Goal: Task Accomplishment & Management: Use online tool/utility

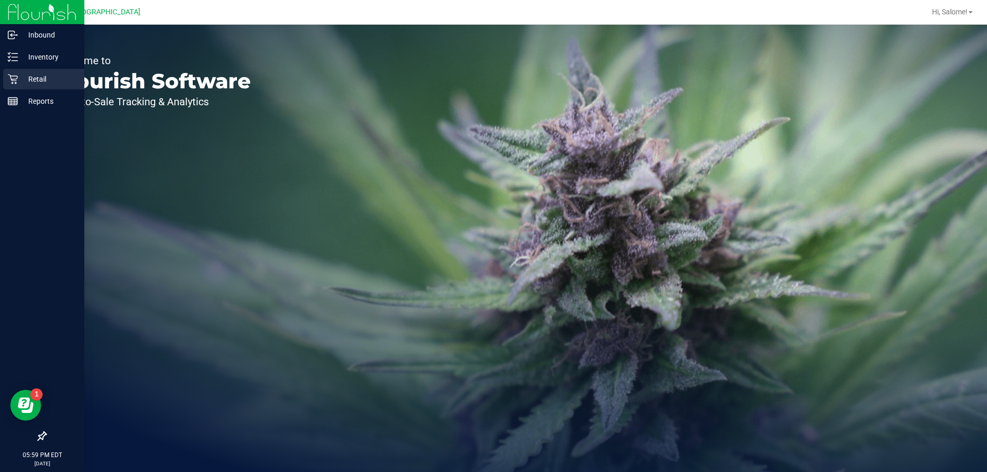
click at [37, 81] on p "Retail" at bounding box center [49, 79] width 62 height 12
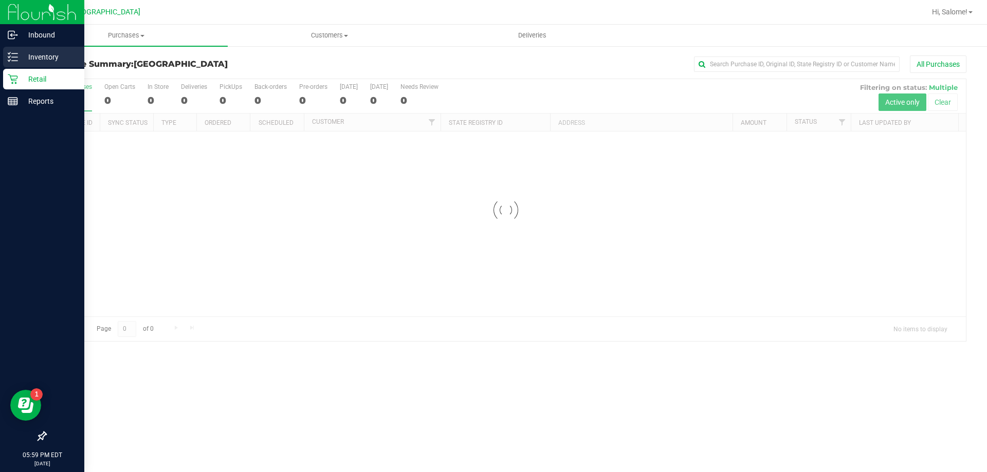
click at [40, 66] on div "Inventory" at bounding box center [43, 57] width 81 height 21
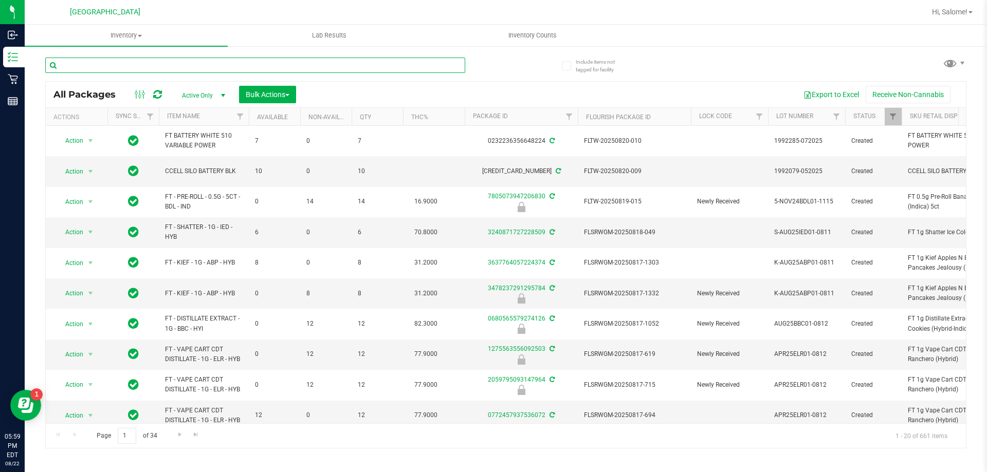
click at [124, 65] on input "text" at bounding box center [255, 65] width 420 height 15
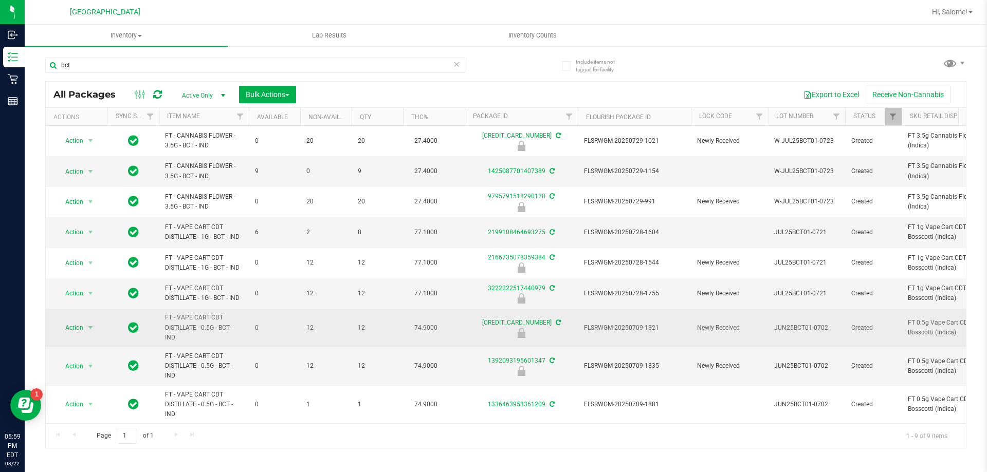
click at [210, 323] on span "FT - VAPE CART CDT DISTILLATE - 0.5G - BCT - IND" at bounding box center [204, 328] width 78 height 30
copy tr "FT - VAPE CART CDT DISTILLATE - 0.5G - BCT - IND"
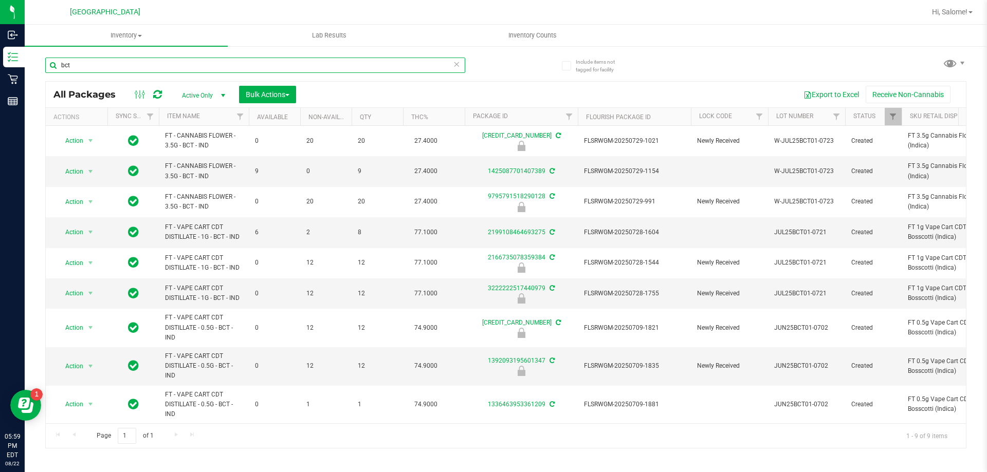
click at [230, 67] on input "bct" at bounding box center [255, 65] width 420 height 15
paste input "FT - VAPE CART CDT DISTILLATE - 0.5G - BCT - IND"
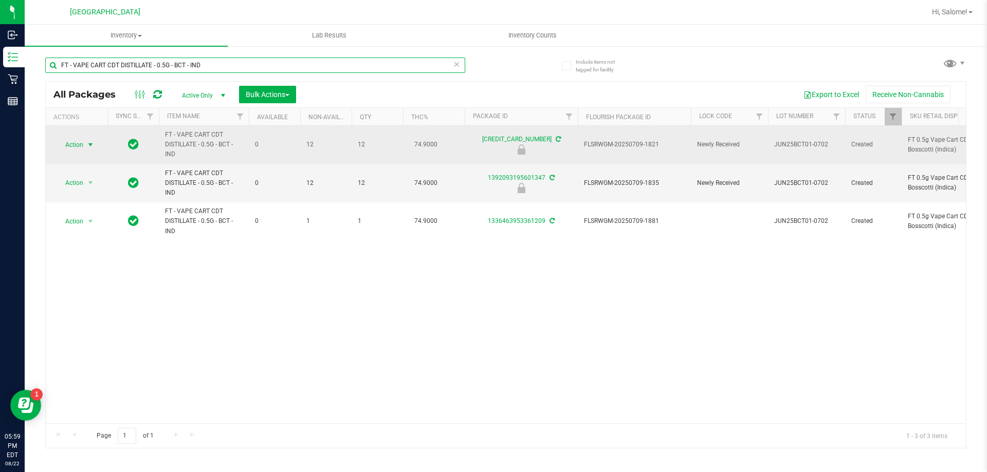
type input "FT - VAPE CART CDT DISTILLATE - 0.5G - BCT - IND"
click at [72, 142] on span "Action" at bounding box center [70, 145] width 28 height 14
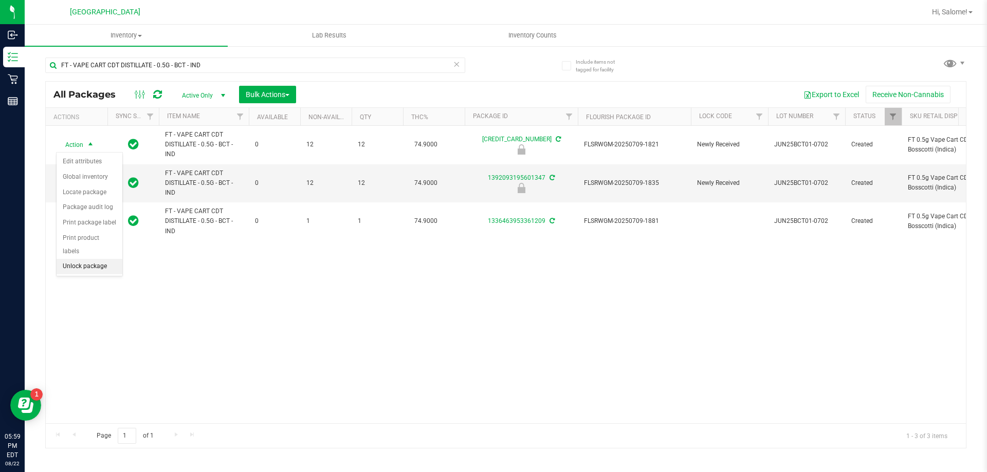
click at [107, 261] on li "Unlock package" at bounding box center [90, 266] width 66 height 15
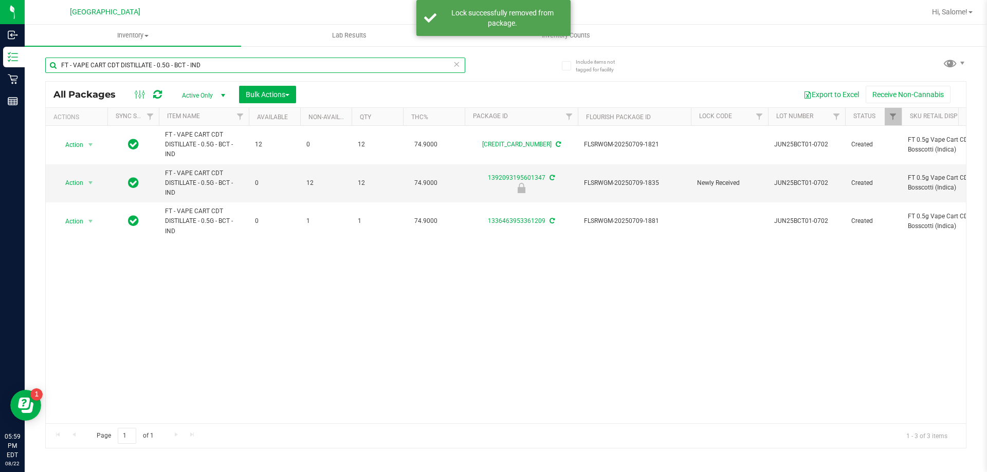
click at [462, 69] on input "FT - VAPE CART CDT DISTILLATE - 0.5G - BCT - IND" at bounding box center [255, 65] width 420 height 15
click at [460, 65] on input "FT - VAPE CART CDT DISTILLATE - 0.5G - BCT - IND" at bounding box center [255, 65] width 420 height 15
click at [458, 64] on icon at bounding box center [456, 64] width 7 height 12
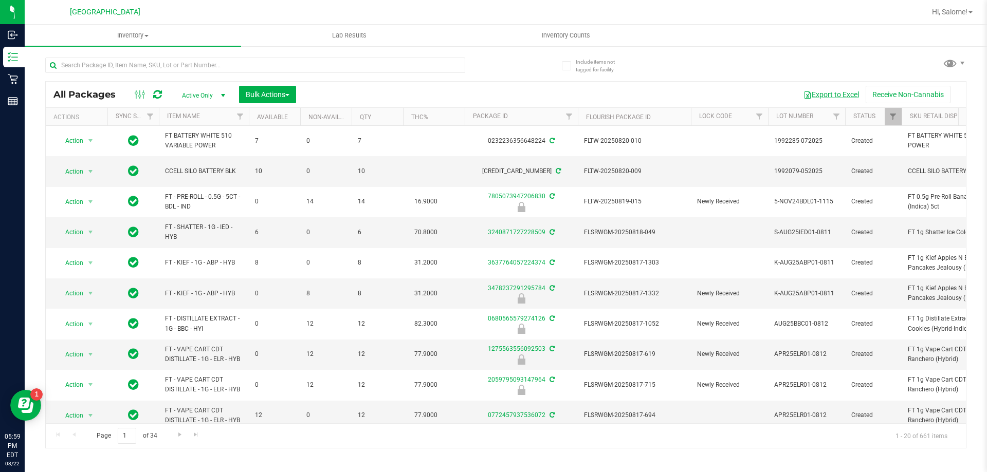
click at [823, 94] on button "Export to Excel" at bounding box center [830, 94] width 69 height 17
click at [830, 90] on button "Export to Excel" at bounding box center [830, 94] width 69 height 17
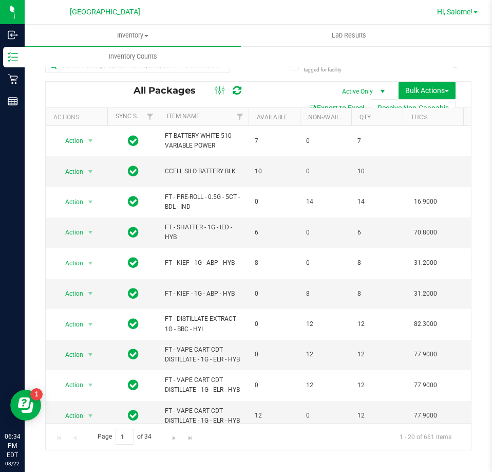
click at [456, 10] on span "Hi, Salome!" at bounding box center [454, 12] width 35 height 8
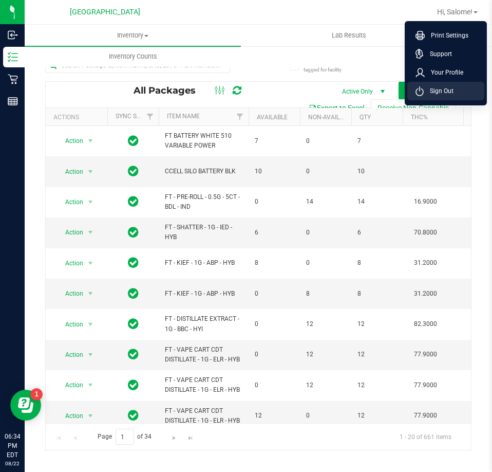
click at [442, 90] on span "Sign Out" at bounding box center [439, 91] width 30 height 10
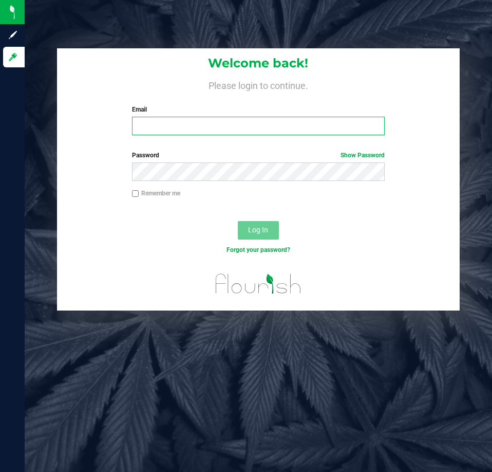
click at [254, 127] on input "Email" at bounding box center [258, 126] width 253 height 18
type input "[EMAIL_ADDRESS][DOMAIN_NAME]"
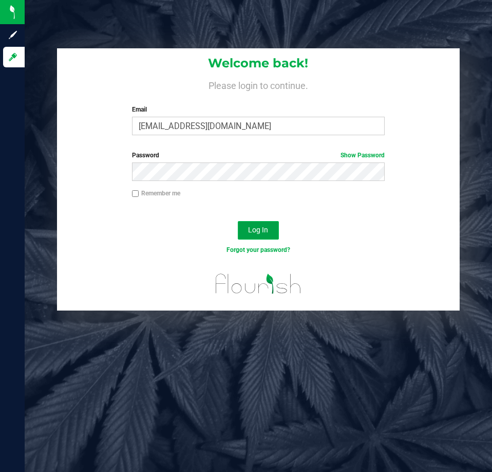
click at [269, 234] on button "Log In" at bounding box center [258, 230] width 41 height 18
